Goal: Task Accomplishment & Management: Manage account settings

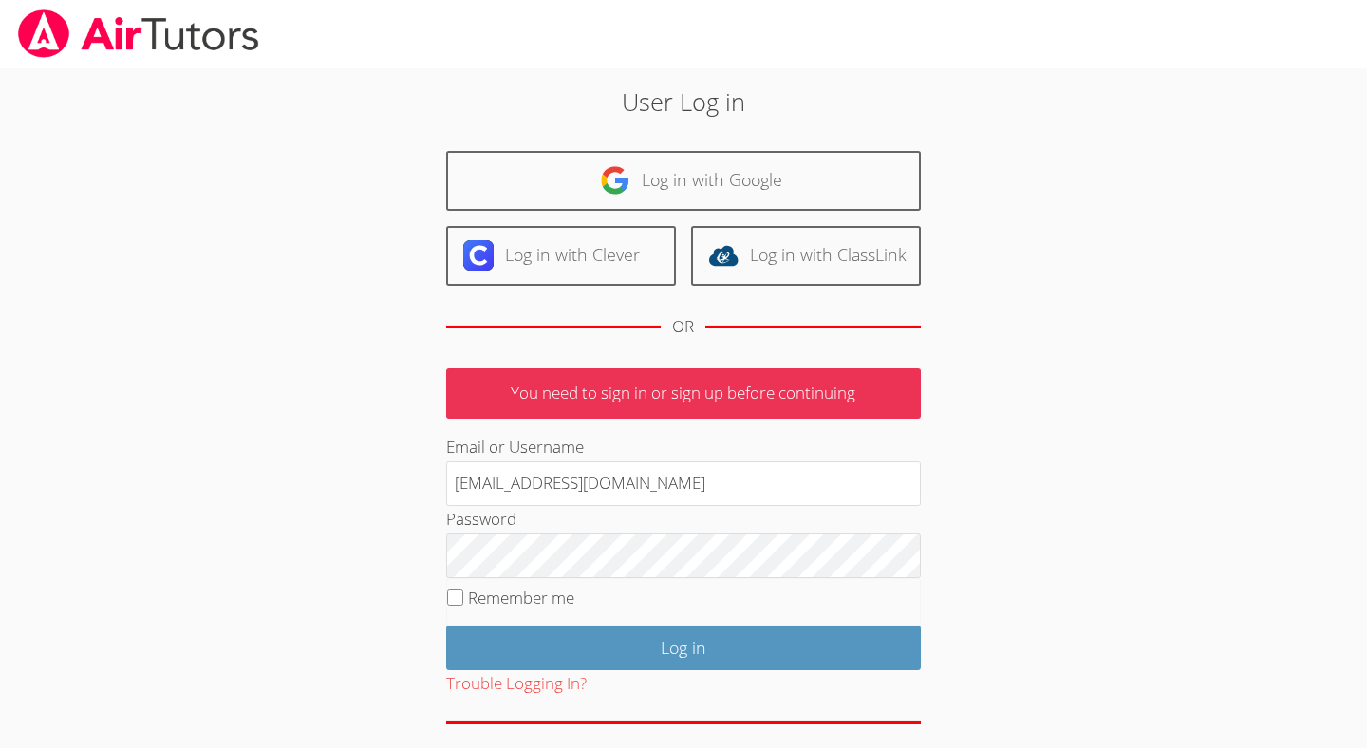
type input "[EMAIL_ADDRESS][DOMAIN_NAME]"
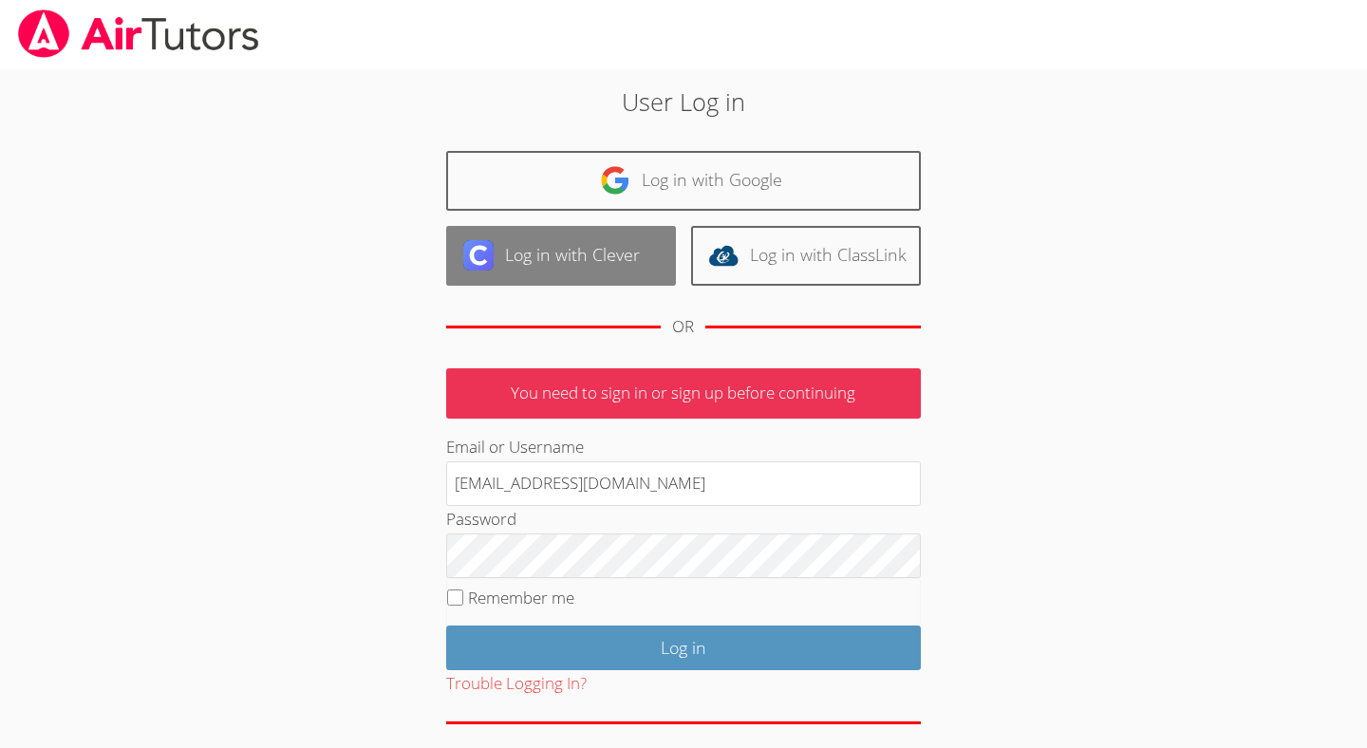
type input "[EMAIL_ADDRESS][DOMAIN_NAME]"
click at [617, 257] on link "Log in with Clever" at bounding box center [561, 256] width 230 height 60
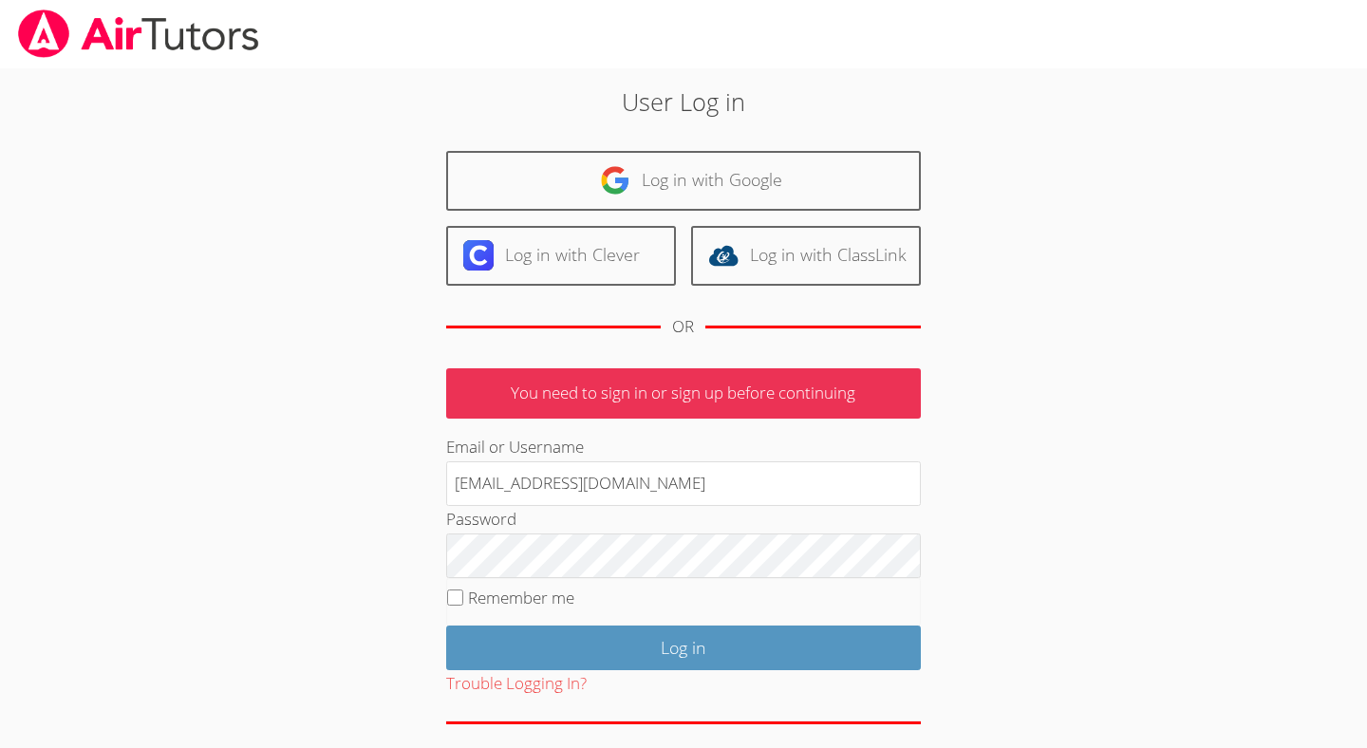
drag, startPoint x: 724, startPoint y: 489, endPoint x: 444, endPoint y: 488, distance: 280.1
click at [446, 488] on input "[EMAIL_ADDRESS][DOMAIN_NAME]" at bounding box center [683, 484] width 475 height 46
type input "[PERSON_NAME][EMAIL_ADDRESS][DOMAIN_NAME]"
click at [446, 626] on input "Log in" at bounding box center [683, 648] width 475 height 45
